Goal: Task Accomplishment & Management: Use online tool/utility

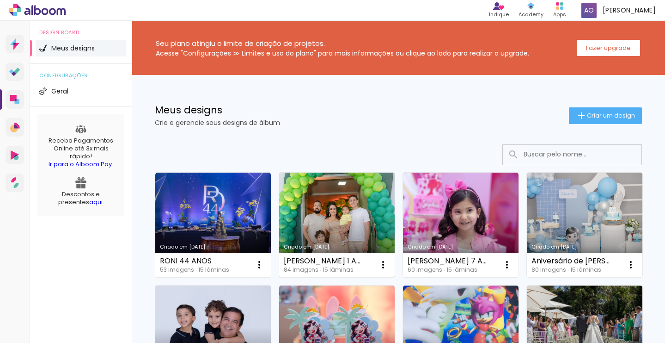
click at [319, 218] on link "Criado em [DATE]" at bounding box center [337, 224] width 116 height 104
